Goal: Understand process/instructions: Learn how to perform a task or action

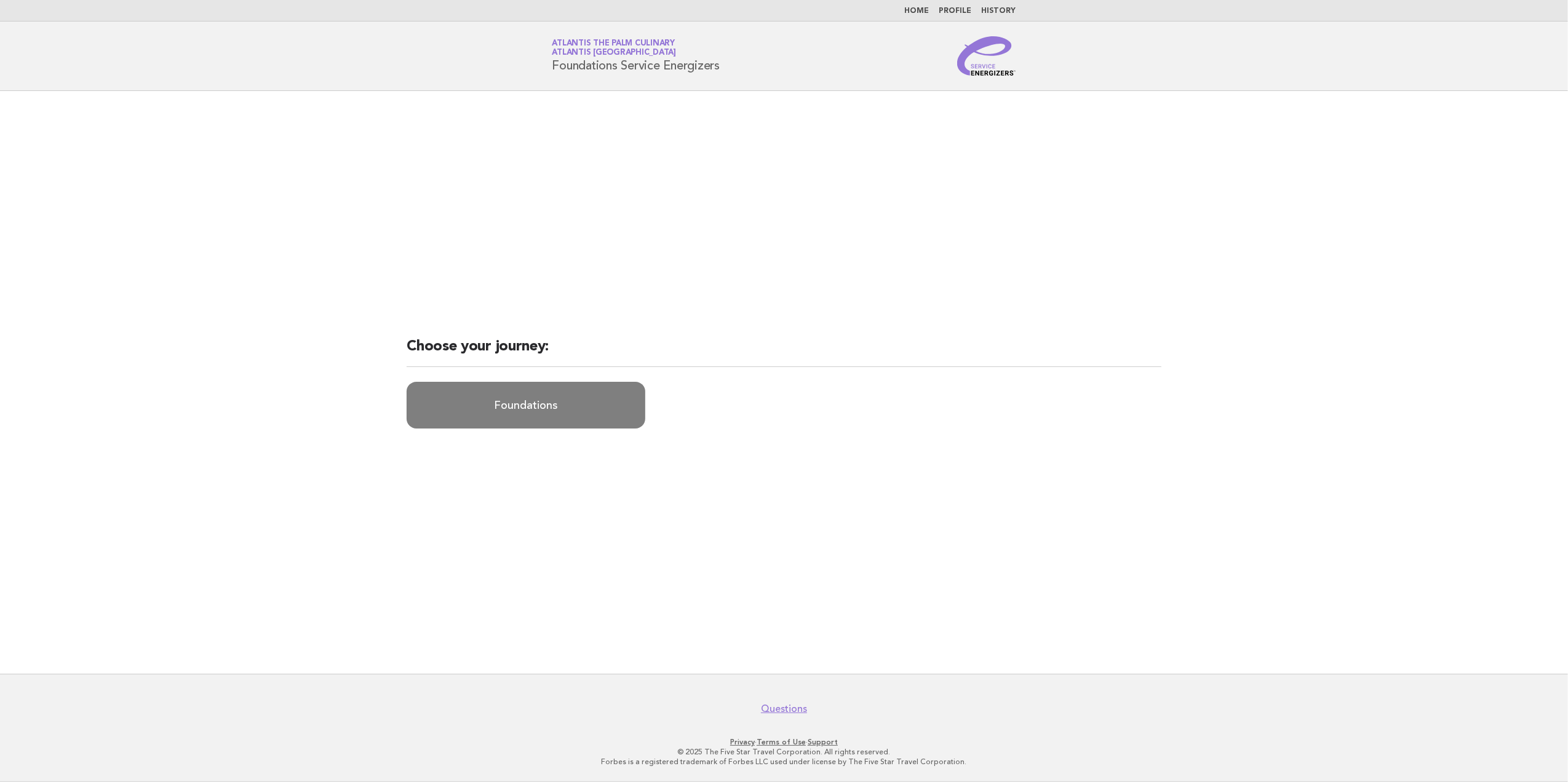
click at [558, 409] on link "Foundations" at bounding box center [526, 405] width 239 height 47
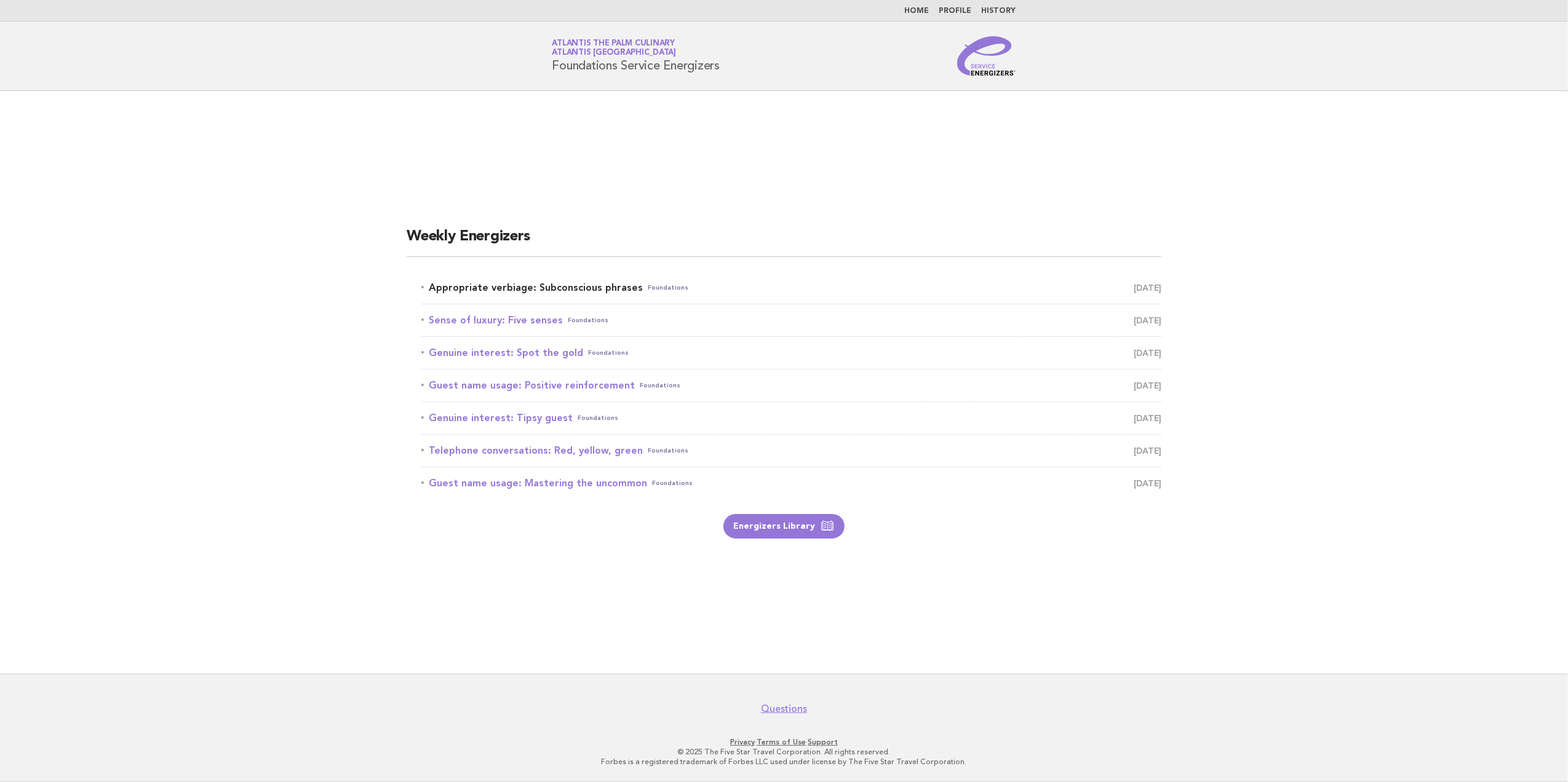
click at [550, 283] on link "Appropriate verbiage: Subconscious phrases Foundations [DATE]" at bounding box center [791, 288] width 740 height 17
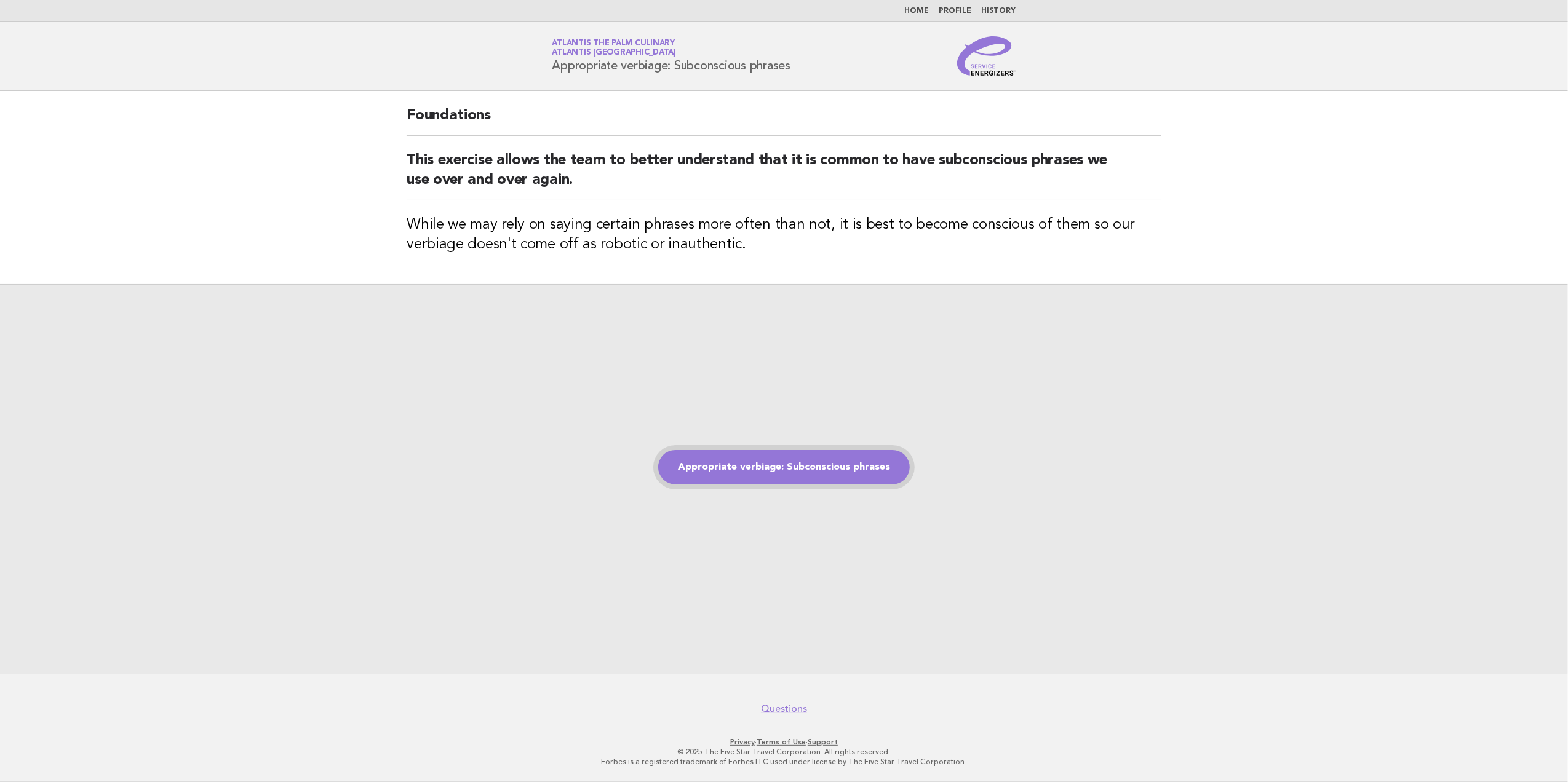
click at [823, 463] on link "Appropriate verbiage: Subconscious phrases" at bounding box center [784, 467] width 252 height 35
click at [793, 477] on link "Appropriate verbiage: Subconscious phrases" at bounding box center [784, 467] width 252 height 35
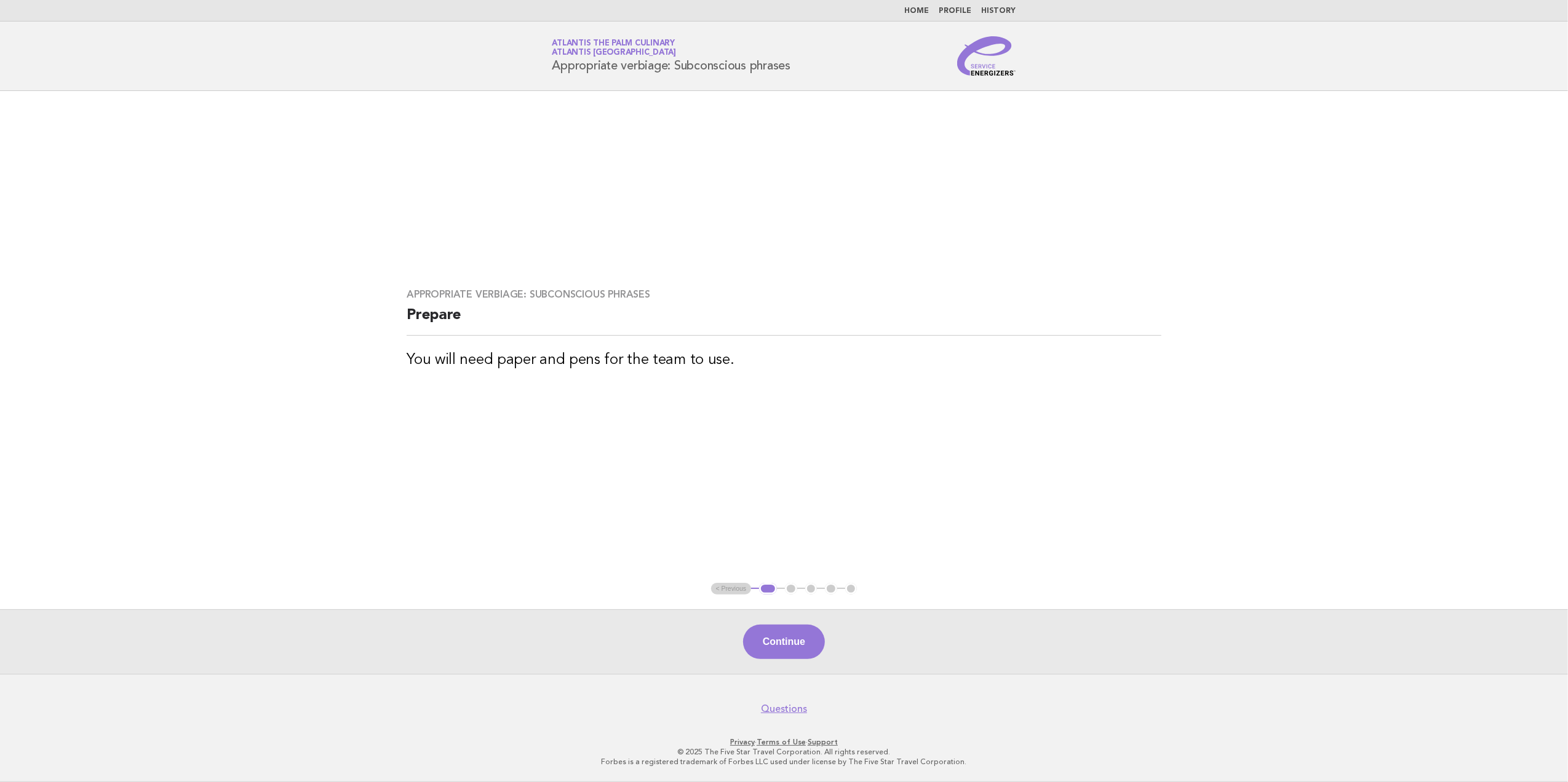
click at [766, 652] on button "Continue" at bounding box center [784, 642] width 82 height 35
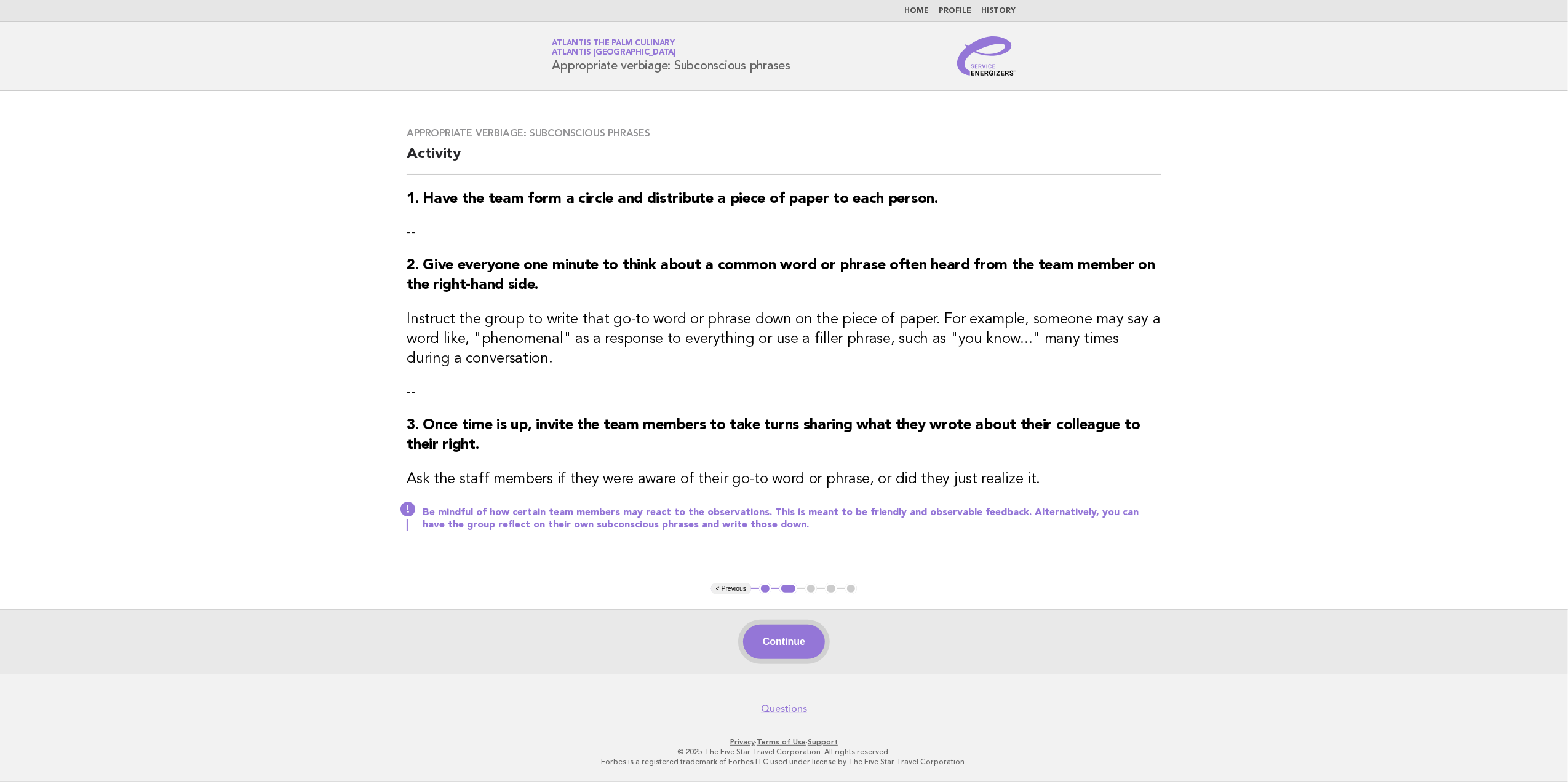
click at [796, 640] on button "Continue" at bounding box center [784, 642] width 82 height 35
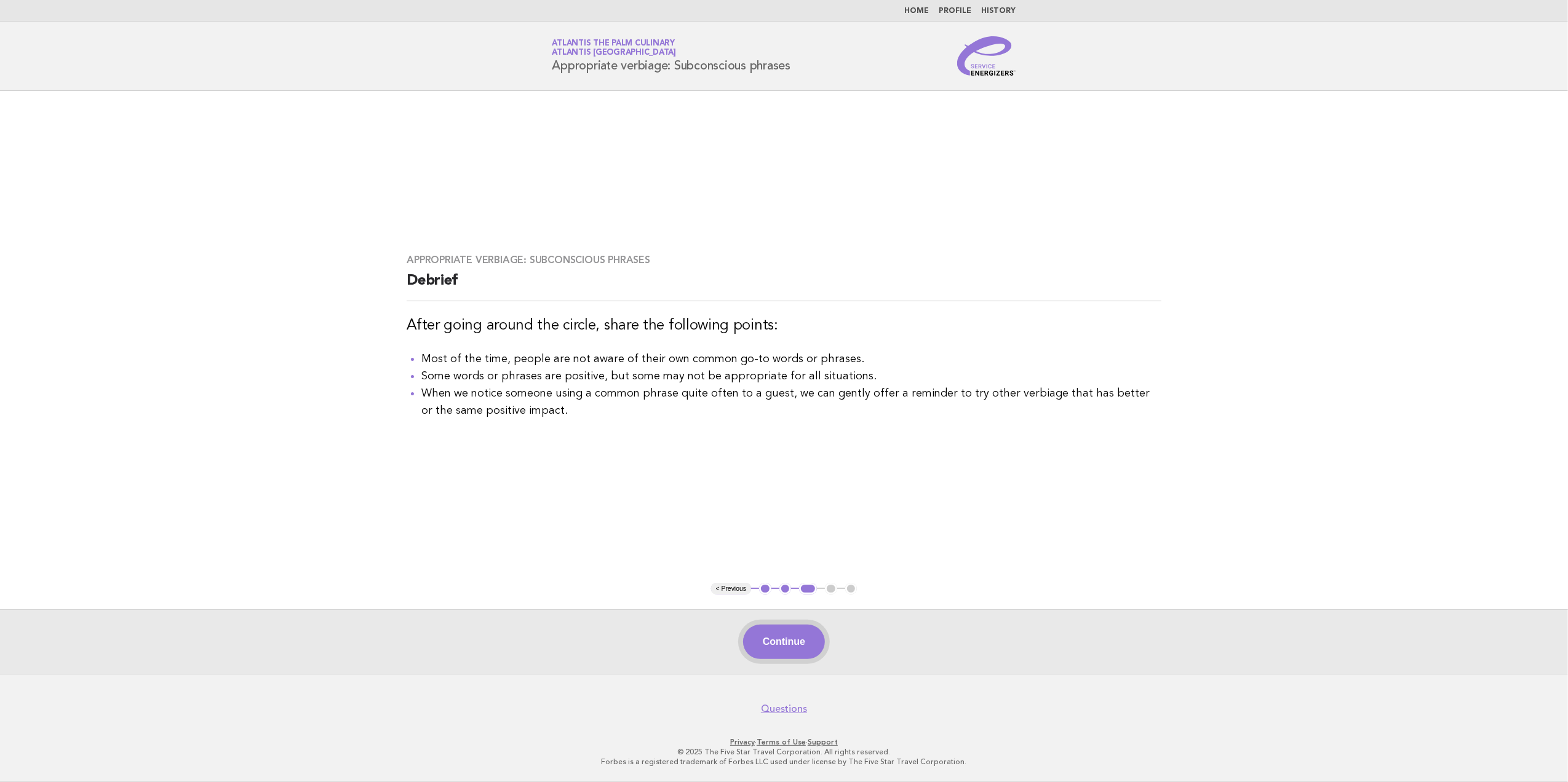
click at [781, 640] on button "Continue" at bounding box center [784, 642] width 82 height 35
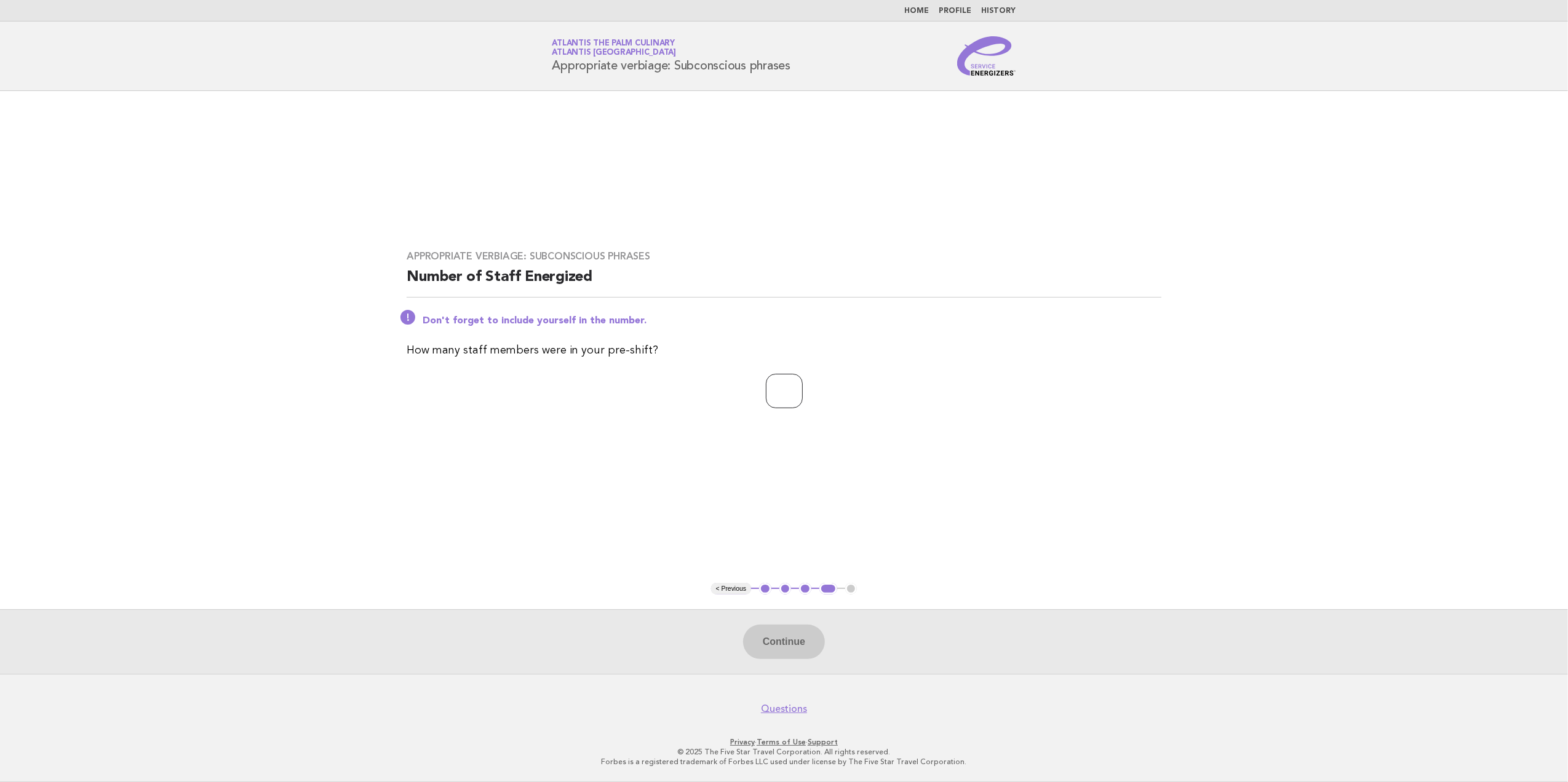
click at [766, 387] on input "number" at bounding box center [784, 391] width 37 height 35
type input "**"
click at [800, 637] on button "Continue" at bounding box center [784, 642] width 82 height 35
